Goal: Task Accomplishment & Management: Manage account settings

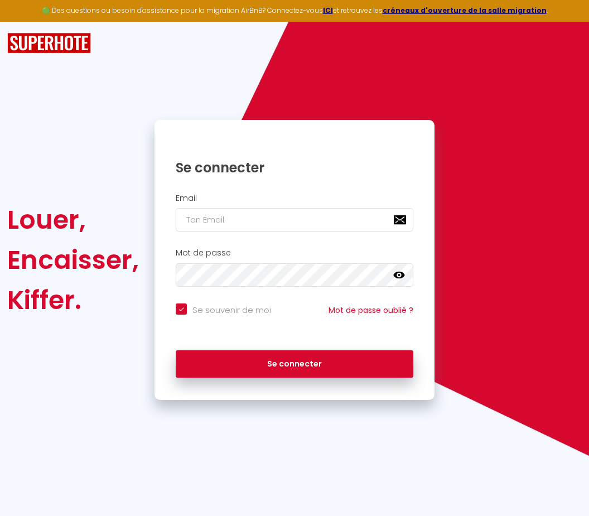
drag, startPoint x: 0, startPoint y: 0, endPoint x: 426, endPoint y: 23, distance: 427.0
click at [426, 23] on html "🟢 Des questions ou besoin d'assistance pour la migration AirBnB? Connectez-vous…" at bounding box center [294, 258] width 589 height 516
click at [234, 225] on input "email" at bounding box center [295, 219] width 238 height 23
type input "[EMAIL_ADDRESS][DOMAIN_NAME]"
click at [402, 275] on icon at bounding box center [399, 275] width 11 height 7
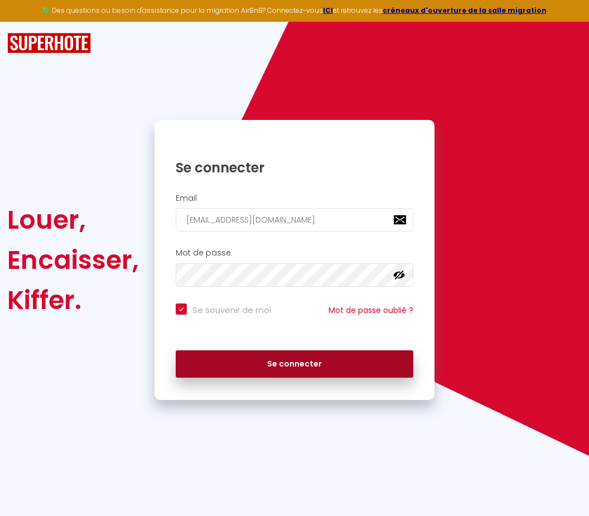
click at [297, 363] on button "Se connecter" at bounding box center [295, 364] width 238 height 28
checkbox input "true"
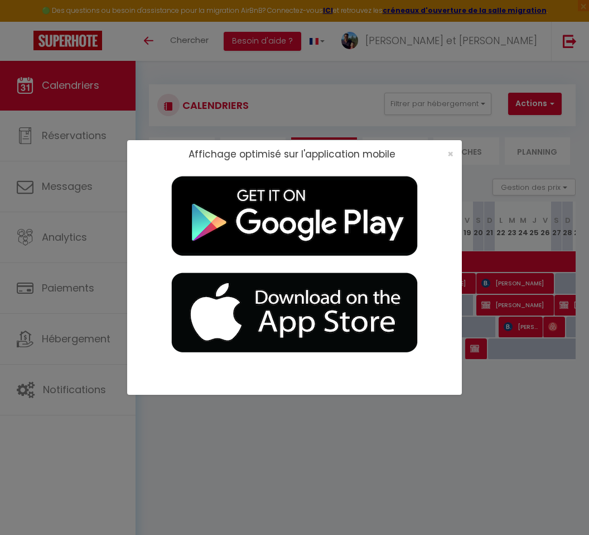
click at [449, 155] on span "×" at bounding box center [451, 154] width 6 height 14
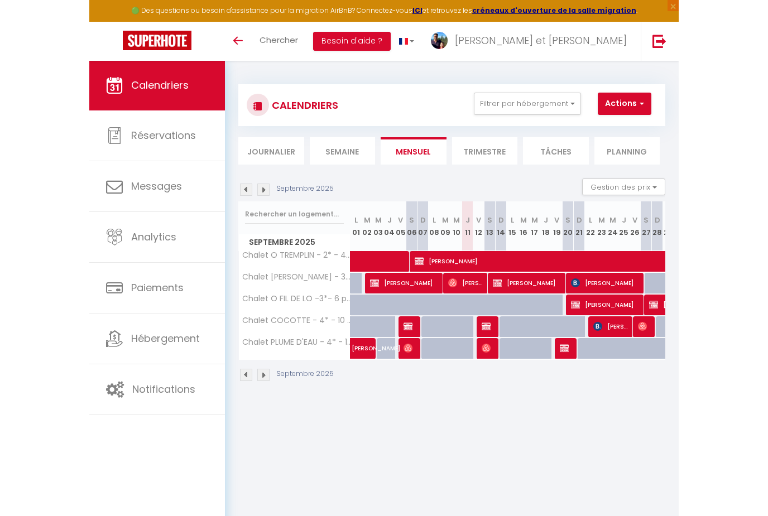
scroll to position [9, 0]
